Goal: Find specific page/section: Find specific page/section

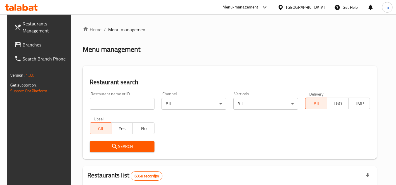
click at [28, 8] on icon at bounding box center [21, 7] width 33 height 7
click at [258, 6] on div "Menu-management" at bounding box center [240, 7] width 36 height 7
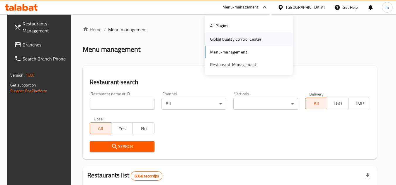
click at [223, 37] on div "Global Quality Control Center" at bounding box center [235, 39] width 51 height 6
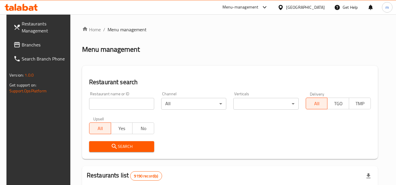
click at [34, 47] on span "Branches" at bounding box center [45, 44] width 46 height 7
